Goal: Check status: Check status

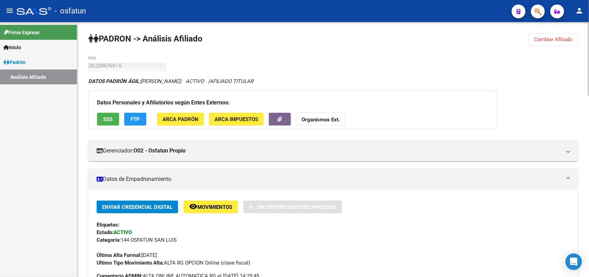
drag, startPoint x: 550, startPoint y: 42, endPoint x: 545, endPoint y: 42, distance: 4.8
click at [549, 42] on button "Cambiar Afiliado" at bounding box center [553, 39] width 49 height 12
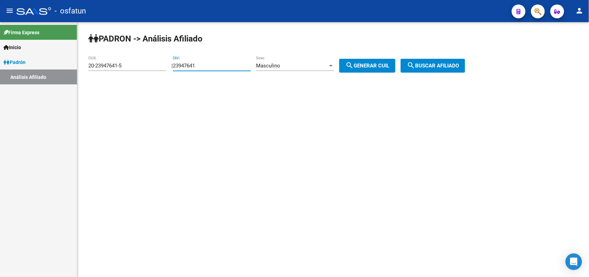
drag, startPoint x: 154, startPoint y: 71, endPoint x: 47, endPoint y: 71, distance: 106.7
click at [47, 71] on mat-sidenav-container "Firma Express Inicio Calendario SSS Instructivos Contacto OS Padrón Análisis Af…" at bounding box center [294, 149] width 589 height 254
paste input "39798168"
type input "39798168"
click at [396, 63] on button "search Generar CUIL" at bounding box center [367, 66] width 56 height 14
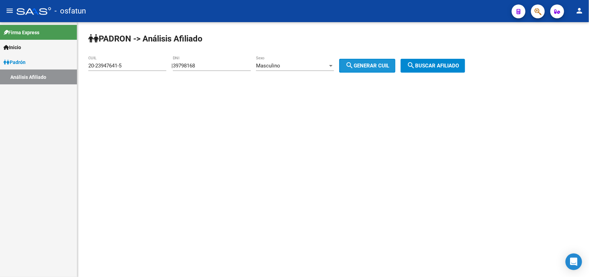
type input "20-39798168-2"
click at [423, 66] on span "search Buscar afiliado" at bounding box center [433, 65] width 52 height 6
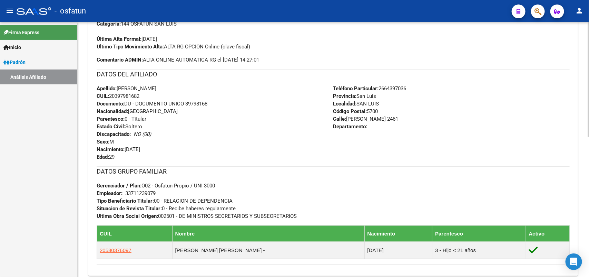
scroll to position [310, 0]
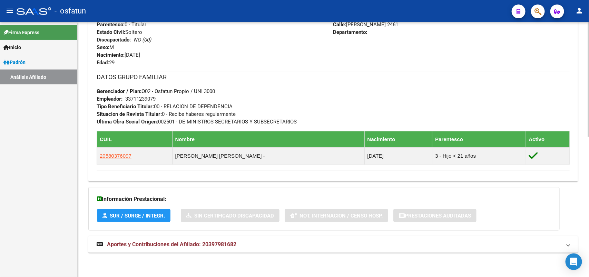
click at [190, 241] on span "Aportes y Contribuciones del Afiliado: 20397981682" at bounding box center [171, 244] width 129 height 7
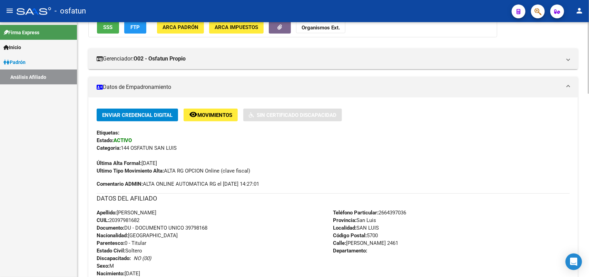
scroll to position [0, 0]
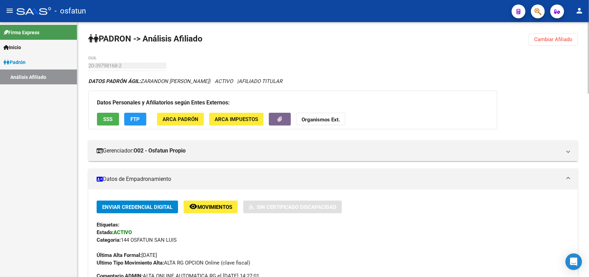
click at [571, 33] on button "Cambiar Afiliado" at bounding box center [553, 39] width 49 height 12
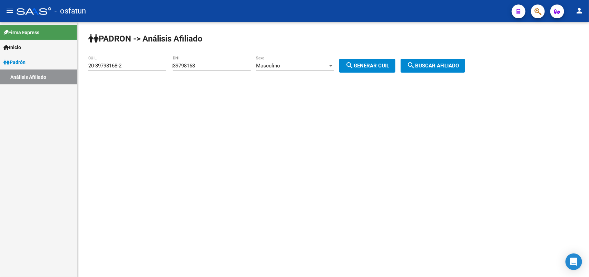
drag, startPoint x: 246, startPoint y: 64, endPoint x: 223, endPoint y: 66, distance: 22.8
click at [239, 65] on input "39798168" at bounding box center [212, 65] width 78 height 6
drag, startPoint x: 218, startPoint y: 66, endPoint x: 147, endPoint y: 68, distance: 71.1
click at [147, 68] on app-analisis-afiliado "PADRON -> Análisis Afiliado 20-39798168-2 CUIL | 39798168 DNI Masculino Sexo se…" at bounding box center [279, 65] width 382 height 6
paste input "3888013"
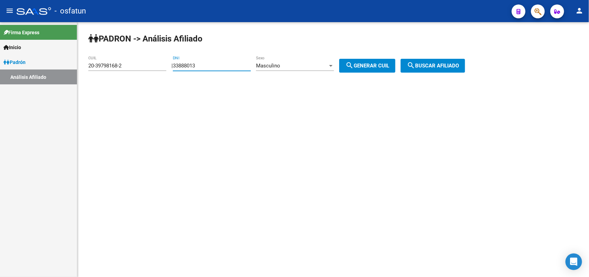
type input "33888013"
click at [310, 65] on div "Masculino" at bounding box center [292, 65] width 72 height 6
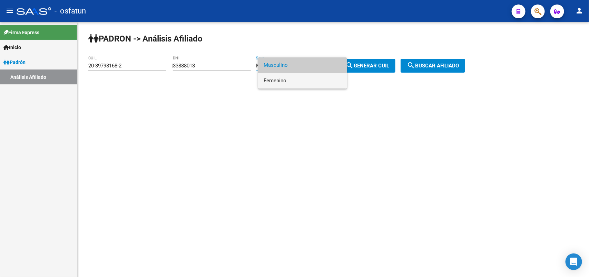
click at [300, 78] on span "Femenino" at bounding box center [303, 81] width 78 height 16
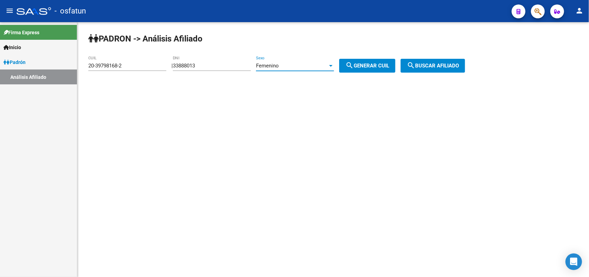
click at [380, 66] on span "search Generar CUIL" at bounding box center [368, 65] width 44 height 6
type input "27-33888013-3"
click at [450, 64] on span "search Buscar afiliado" at bounding box center [433, 65] width 52 height 6
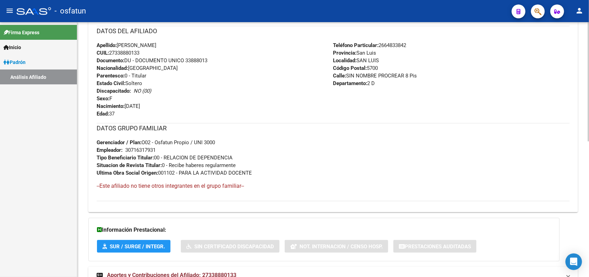
scroll to position [289, 0]
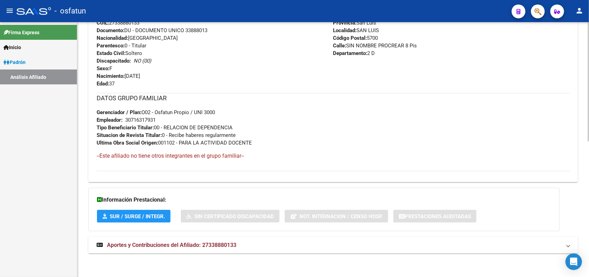
click at [238, 239] on mat-expansion-panel-header "Aportes y Contribuciones del Afiliado: 27338880133" at bounding box center [333, 244] width 490 height 17
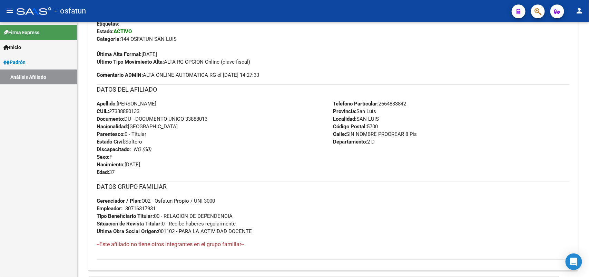
scroll to position [0, 0]
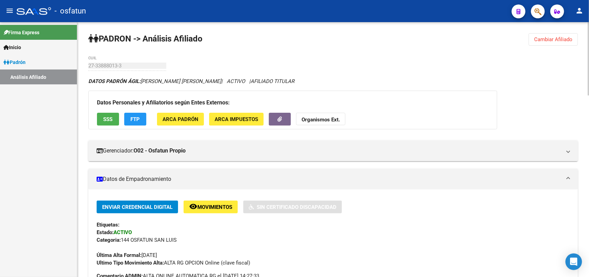
click at [561, 35] on button "Cambiar Afiliado" at bounding box center [553, 39] width 49 height 12
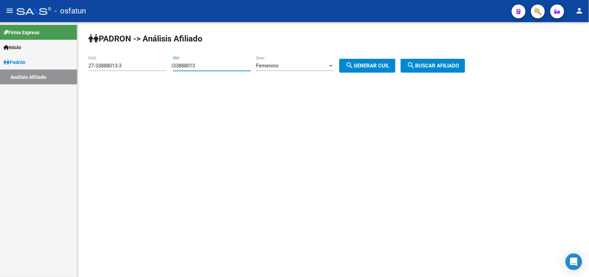
drag, startPoint x: 234, startPoint y: 68, endPoint x: 162, endPoint y: 72, distance: 72.3
click at [162, 69] on app-analisis-afiliado "PADRON -> Análisis Afiliado 27-33888013-3 CUIL | 33888013 DNI Femenino Sexo sea…" at bounding box center [279, 65] width 382 height 6
paste input "6227380"
type input "36227380"
click at [384, 64] on span "search Generar CUIL" at bounding box center [368, 65] width 44 height 6
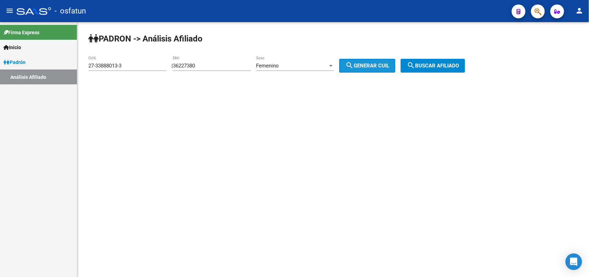
type input "27-36227380-9"
click at [415, 64] on mat-icon "search" at bounding box center [411, 65] width 8 height 8
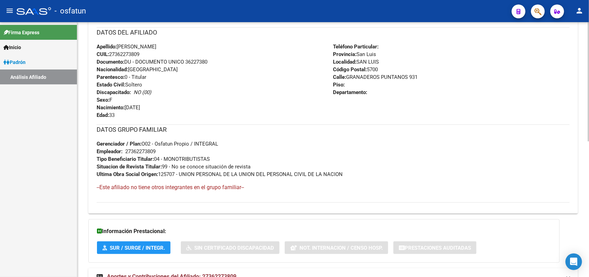
scroll to position [289, 0]
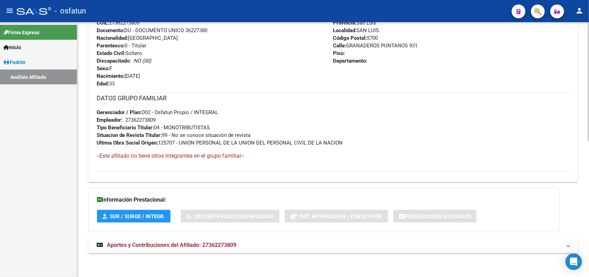
click at [206, 235] on div "DATOS PADRÓN ÁGIL: [PERSON_NAME] | ACTIVO | AFILIADO TITULAR Datos Personales y…" at bounding box center [333, 24] width 490 height 472
click at [211, 245] on span "Aportes y Contribuciones del Afiliado: 27362273809" at bounding box center [171, 244] width 129 height 7
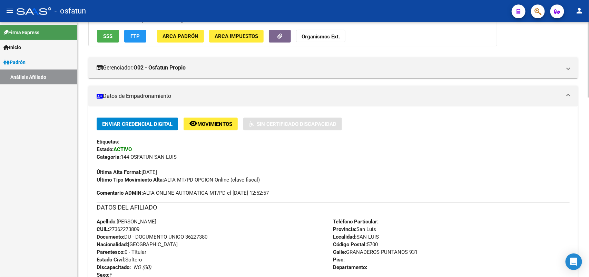
scroll to position [0, 0]
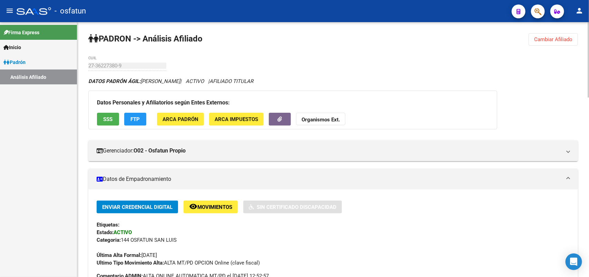
drag, startPoint x: 510, startPoint y: 63, endPoint x: 409, endPoint y: 54, distance: 101.2
click at [568, 41] on span "Cambiar Afiliado" at bounding box center [553, 39] width 38 height 6
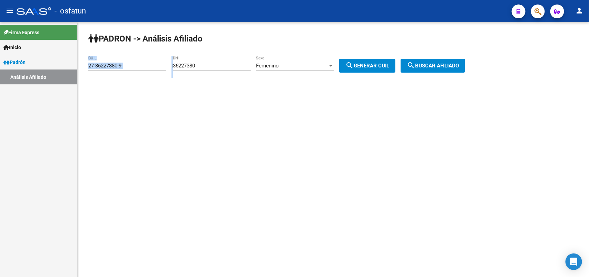
drag, startPoint x: 244, startPoint y: 61, endPoint x: 155, endPoint y: 68, distance: 89.7
click at [155, 68] on app-analisis-afiliado "PADRON -> Análisis Afiliado 27-36227380-9 CUIL | 36227380 DNI Femenino Sexo sea…" at bounding box center [279, 65] width 382 height 6
click at [212, 67] on input "36227380" at bounding box center [212, 65] width 78 height 6
drag, startPoint x: 212, startPoint y: 68, endPoint x: 151, endPoint y: 69, distance: 61.5
click at [151, 69] on app-analisis-afiliado "PADRON -> Análisis Afiliado 27-36227380-9 CUIL | 36227380 DNI Femenino Sexo sea…" at bounding box center [279, 65] width 382 height 6
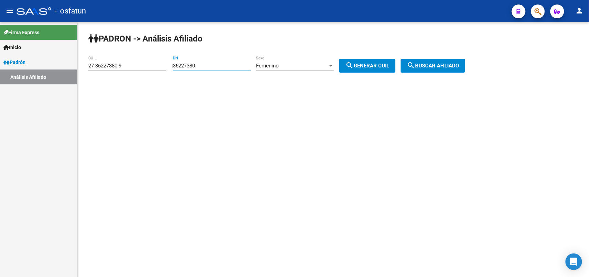
paste input "418292"
type input "34182920"
click at [307, 65] on div "Femenino" at bounding box center [292, 65] width 72 height 6
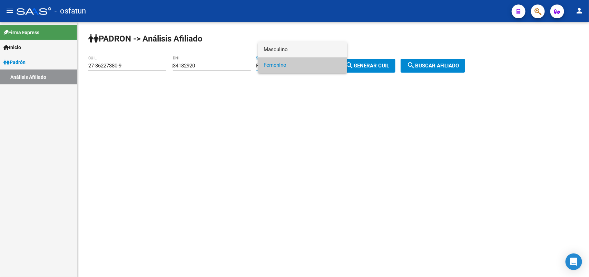
click at [286, 42] on span "Masculino" at bounding box center [303, 50] width 78 height 16
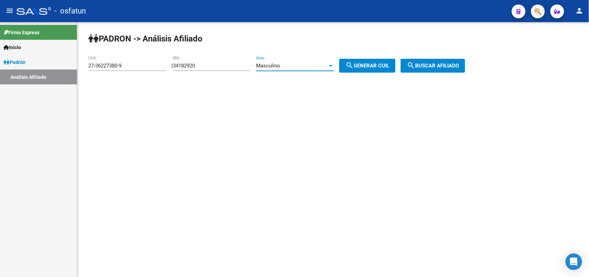
click at [354, 64] on mat-icon "search" at bounding box center [350, 65] width 8 height 8
type input "20-34182920-9"
click at [442, 64] on span "search Buscar afiliado" at bounding box center [433, 65] width 52 height 6
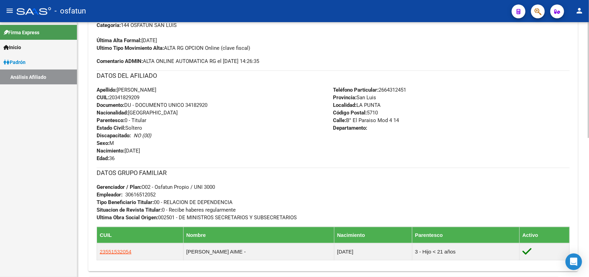
scroll to position [304, 0]
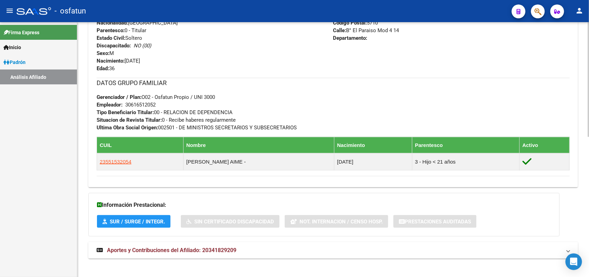
click at [227, 256] on mat-expansion-panel-header "Aportes y Contribuciones del Afiliado: 20341829209" at bounding box center [333, 250] width 490 height 17
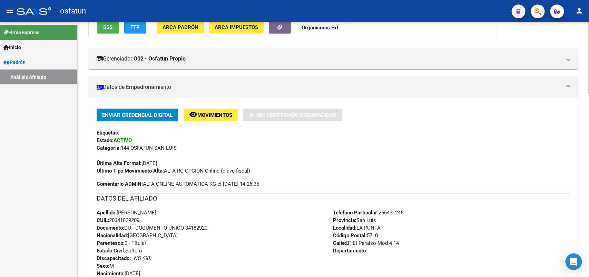
scroll to position [0, 0]
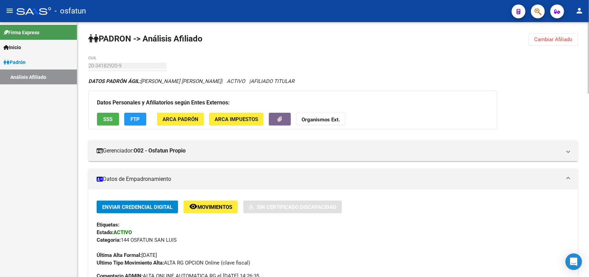
click at [551, 39] on span "Cambiar Afiliado" at bounding box center [553, 39] width 38 height 6
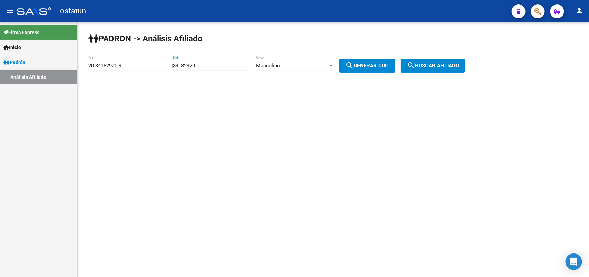
drag, startPoint x: 232, startPoint y: 66, endPoint x: 161, endPoint y: 66, distance: 71.5
click at [161, 66] on app-analisis-afiliado "PADRON -> Análisis Afiliado 20-34182920-9 CUIL | 34182920 DNI Masculino Sexo se…" at bounding box center [279, 65] width 382 height 6
paste input "24245879"
type input "24245879"
click at [364, 67] on span "search Generar CUIL" at bounding box center [368, 65] width 44 height 6
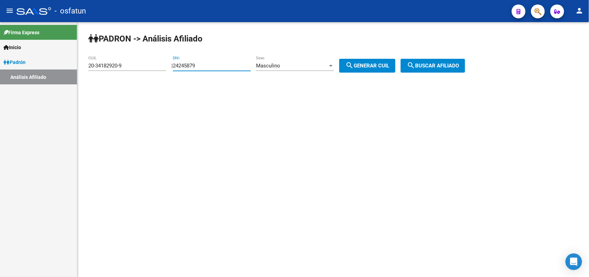
type input "20-24245879-7"
click at [446, 62] on span "search Buscar afiliado" at bounding box center [433, 65] width 52 height 6
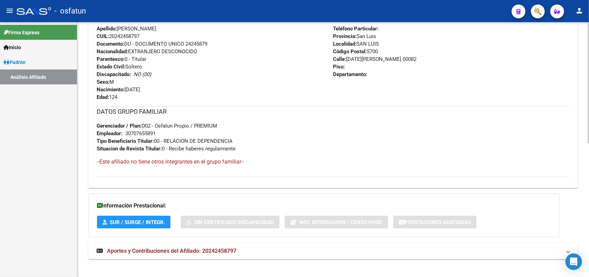
scroll to position [282, 0]
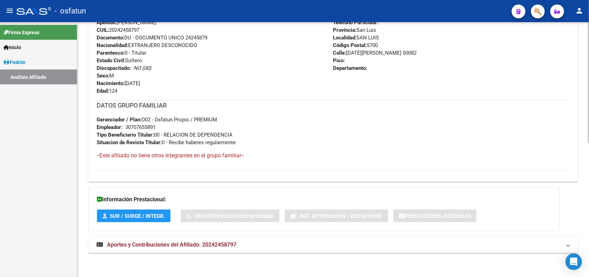
click at [217, 239] on mat-expansion-panel-header "Aportes y Contribuciones del Afiliado: 20242458797" at bounding box center [333, 244] width 490 height 17
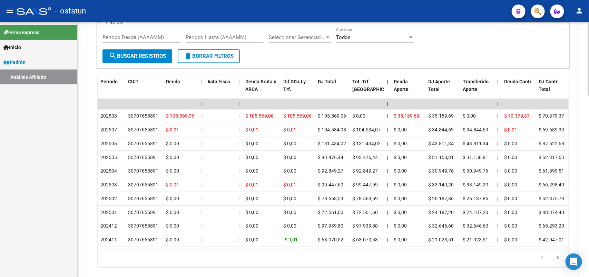
scroll to position [624, 0]
